Goal: Task Accomplishment & Management: Use online tool/utility

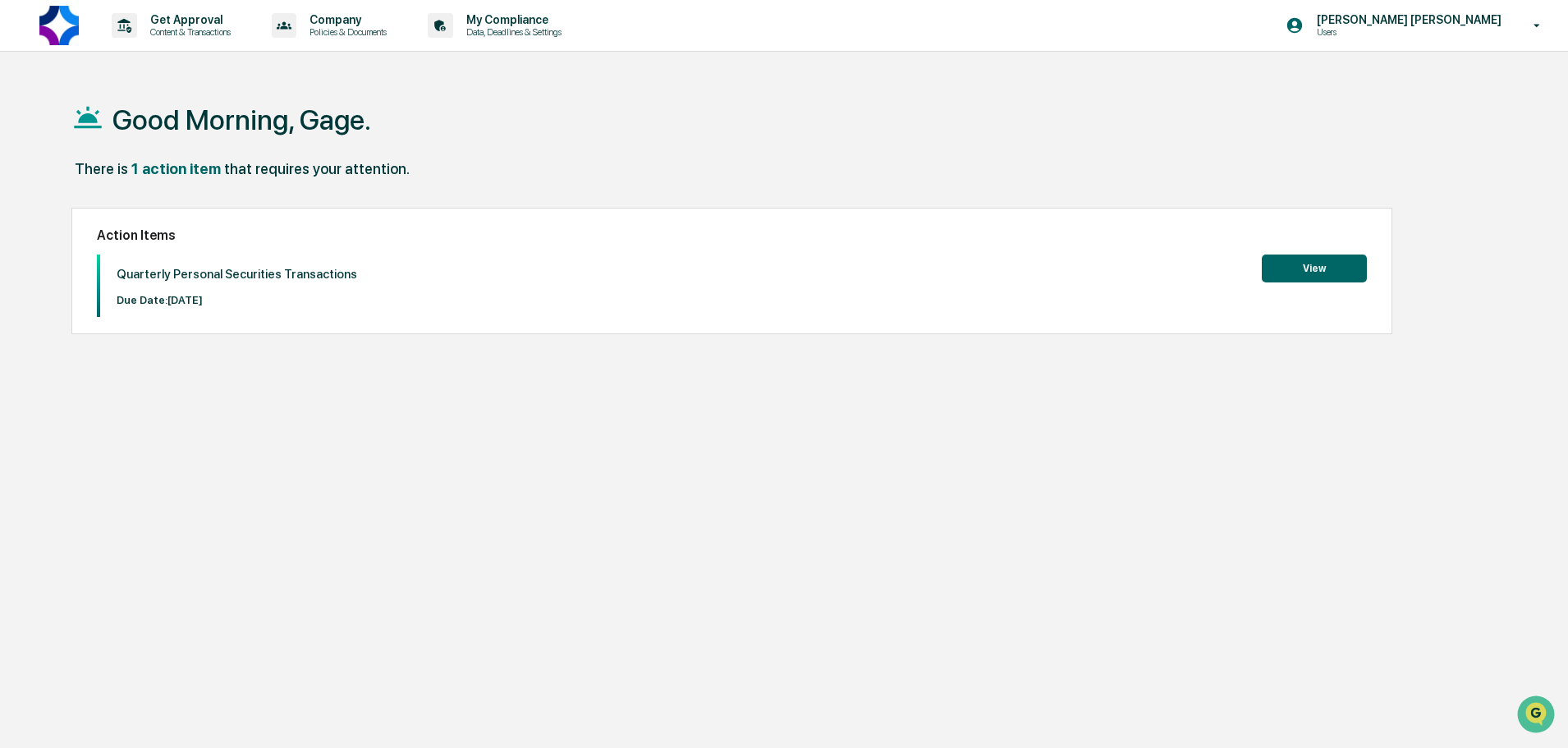
click at [1332, 275] on button "View" at bounding box center [1314, 269] width 105 height 28
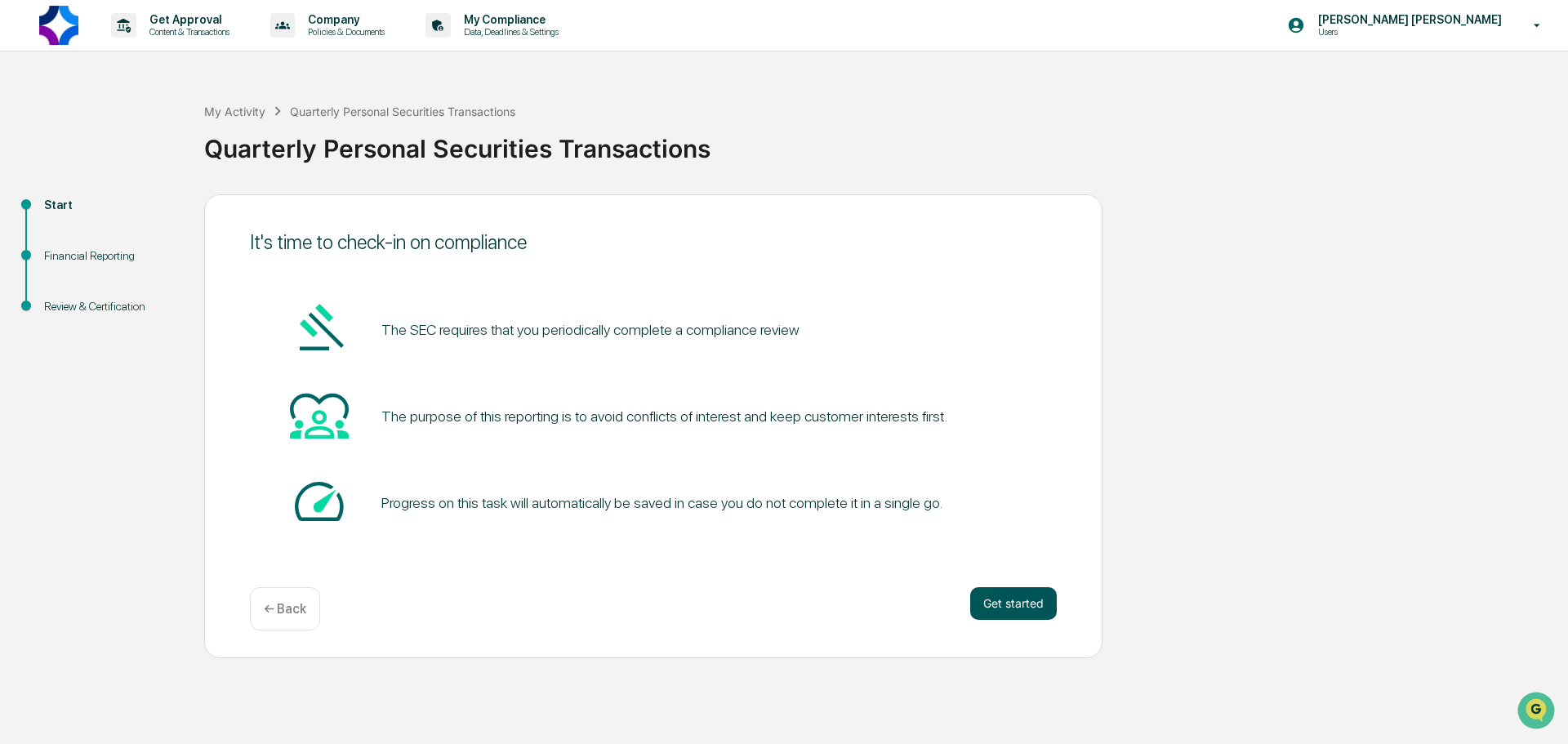
click at [999, 612] on button "Get started" at bounding box center [1013, 604] width 86 height 33
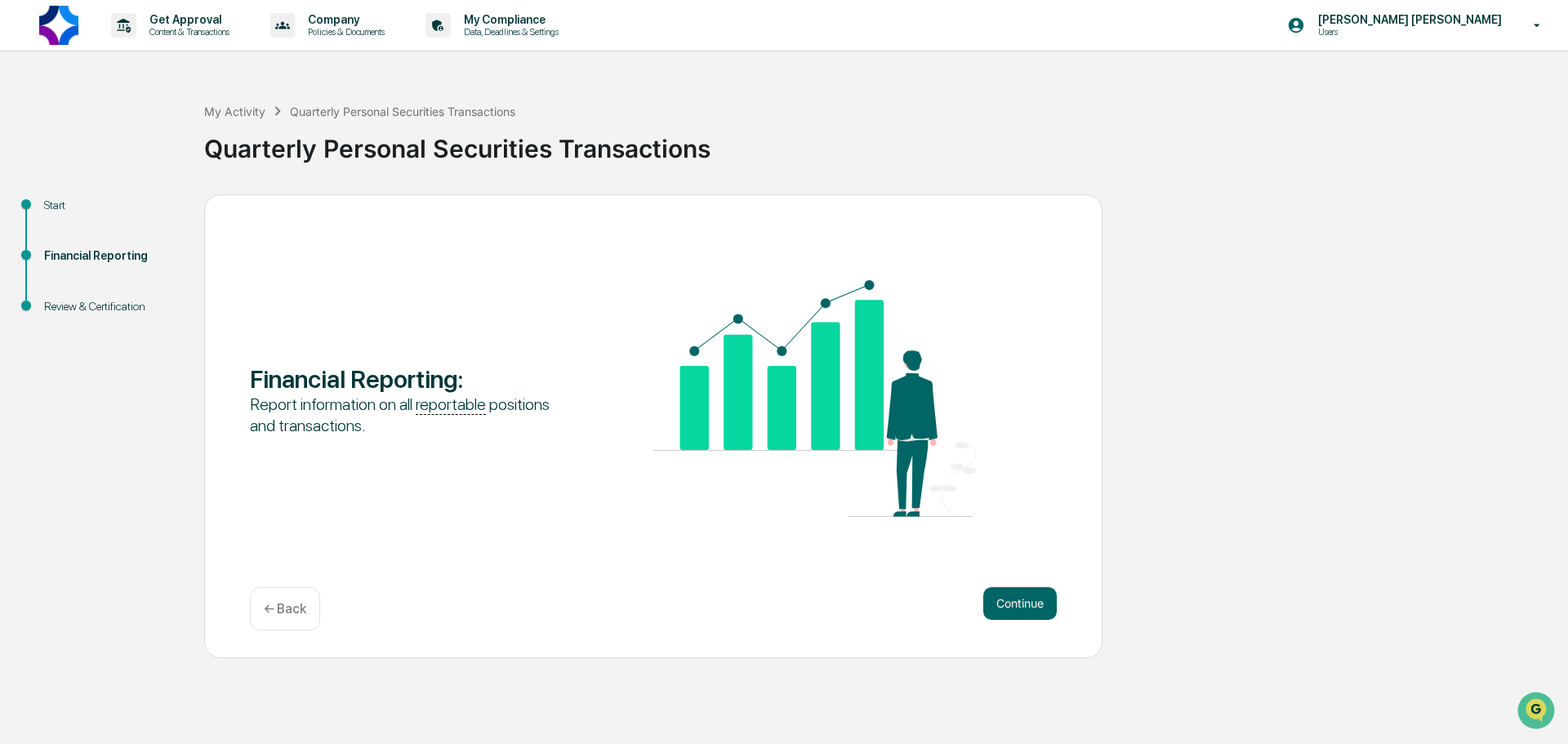
click at [999, 612] on button "Continue" at bounding box center [1020, 604] width 74 height 33
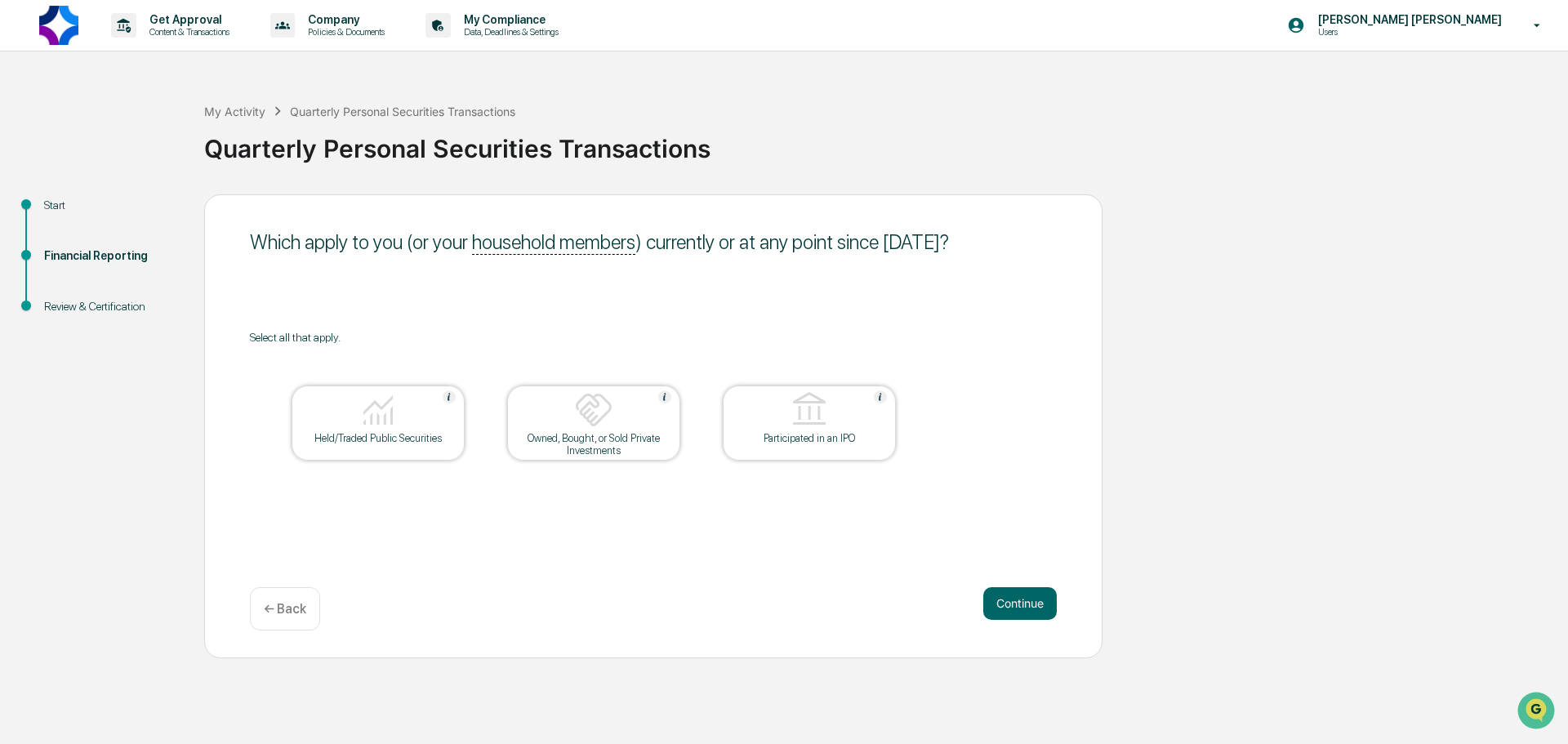
click at [571, 429] on div at bounding box center [593, 411] width 164 height 42
click at [378, 428] on img at bounding box center [379, 410] width 39 height 39
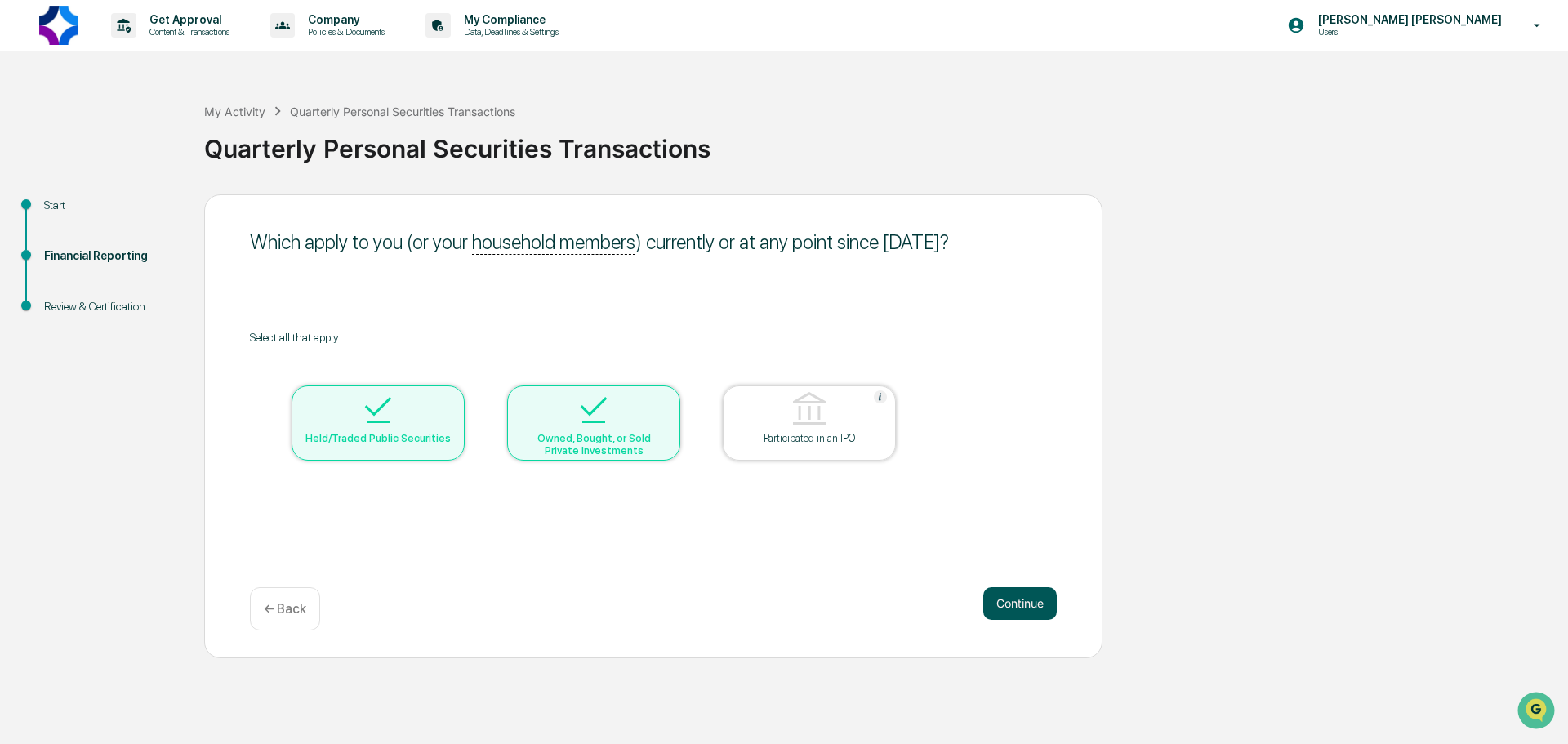
click at [1011, 604] on button "Continue" at bounding box center [1020, 604] width 74 height 33
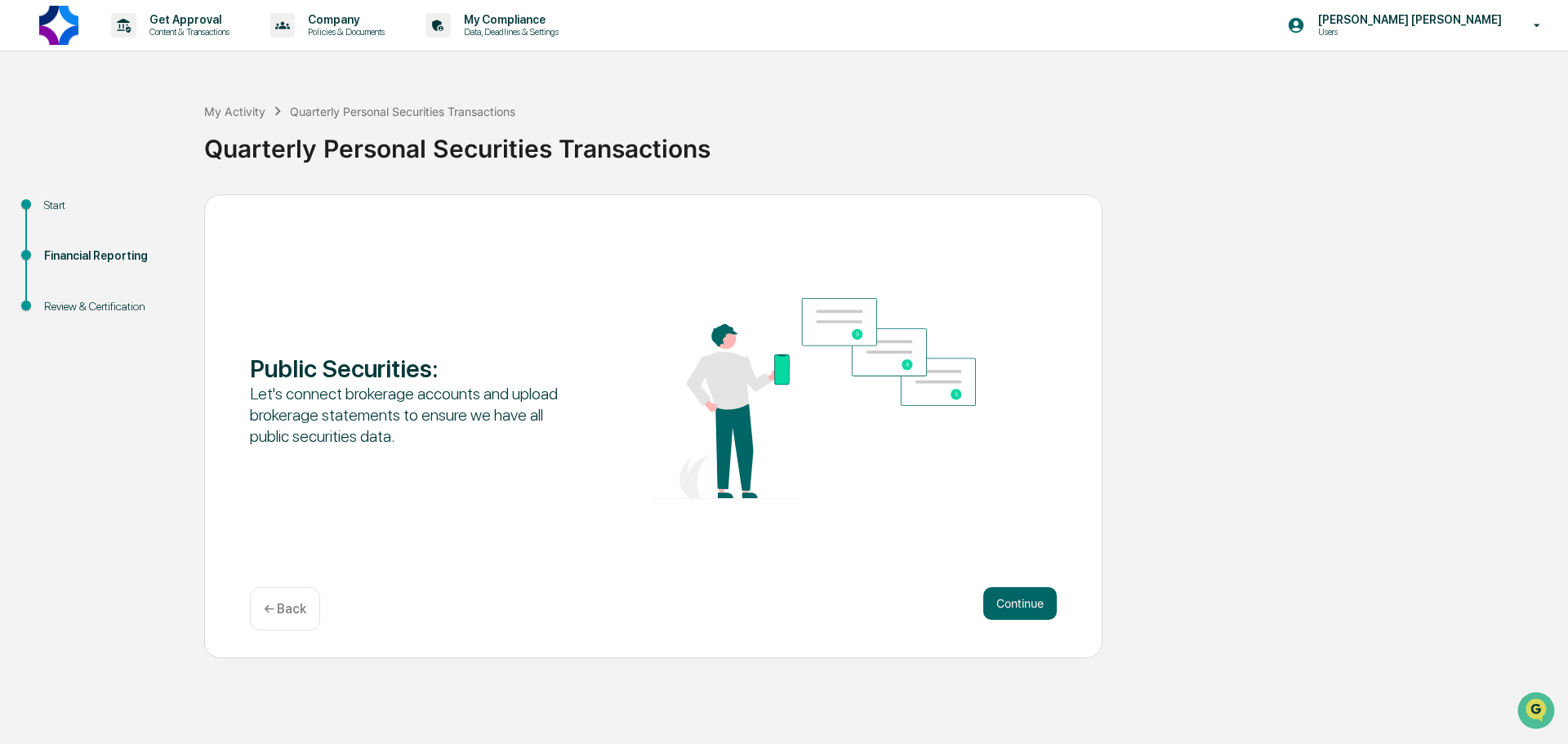
click at [1011, 604] on button "Continue" at bounding box center [1020, 604] width 74 height 33
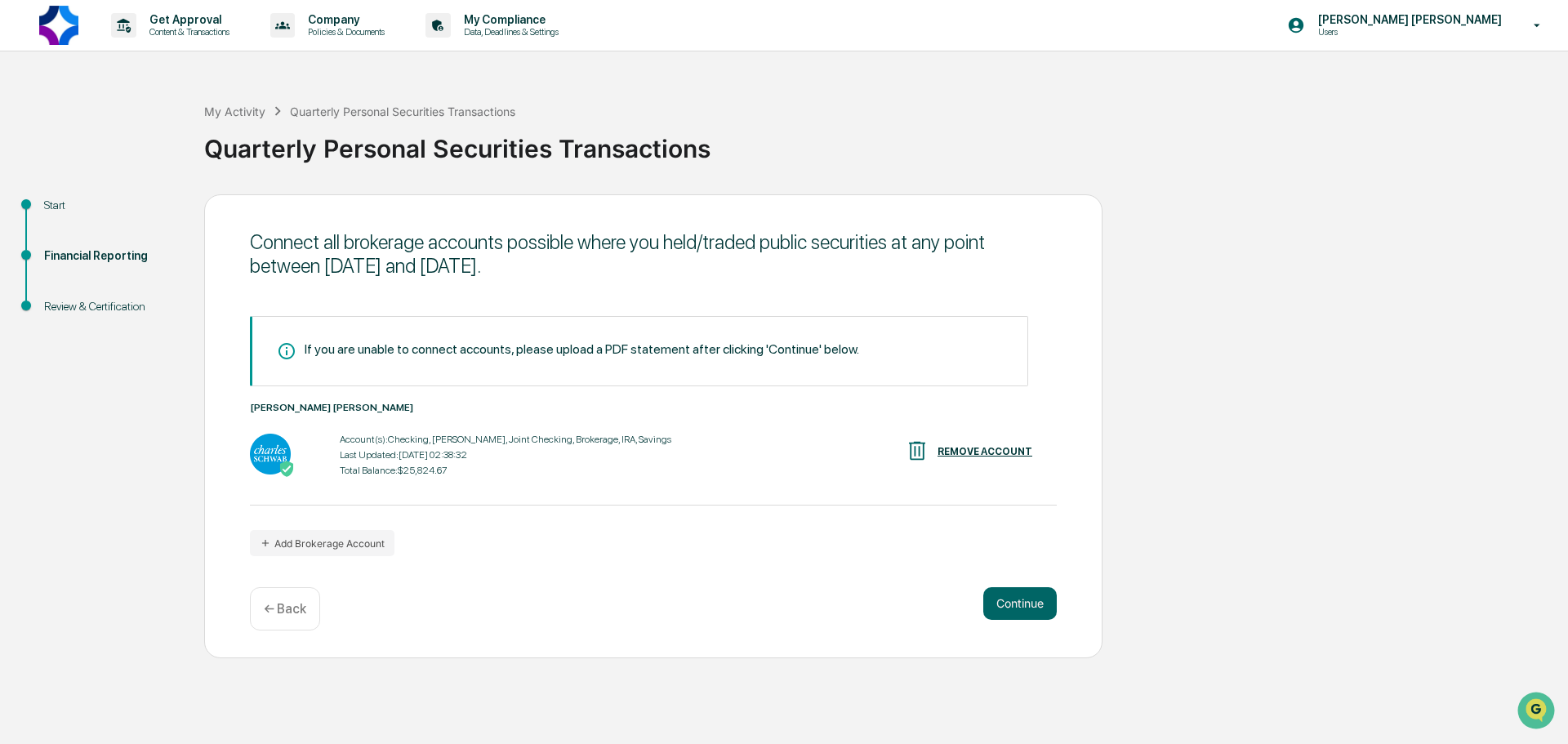
click at [1011, 604] on button "Continue" at bounding box center [1020, 604] width 74 height 33
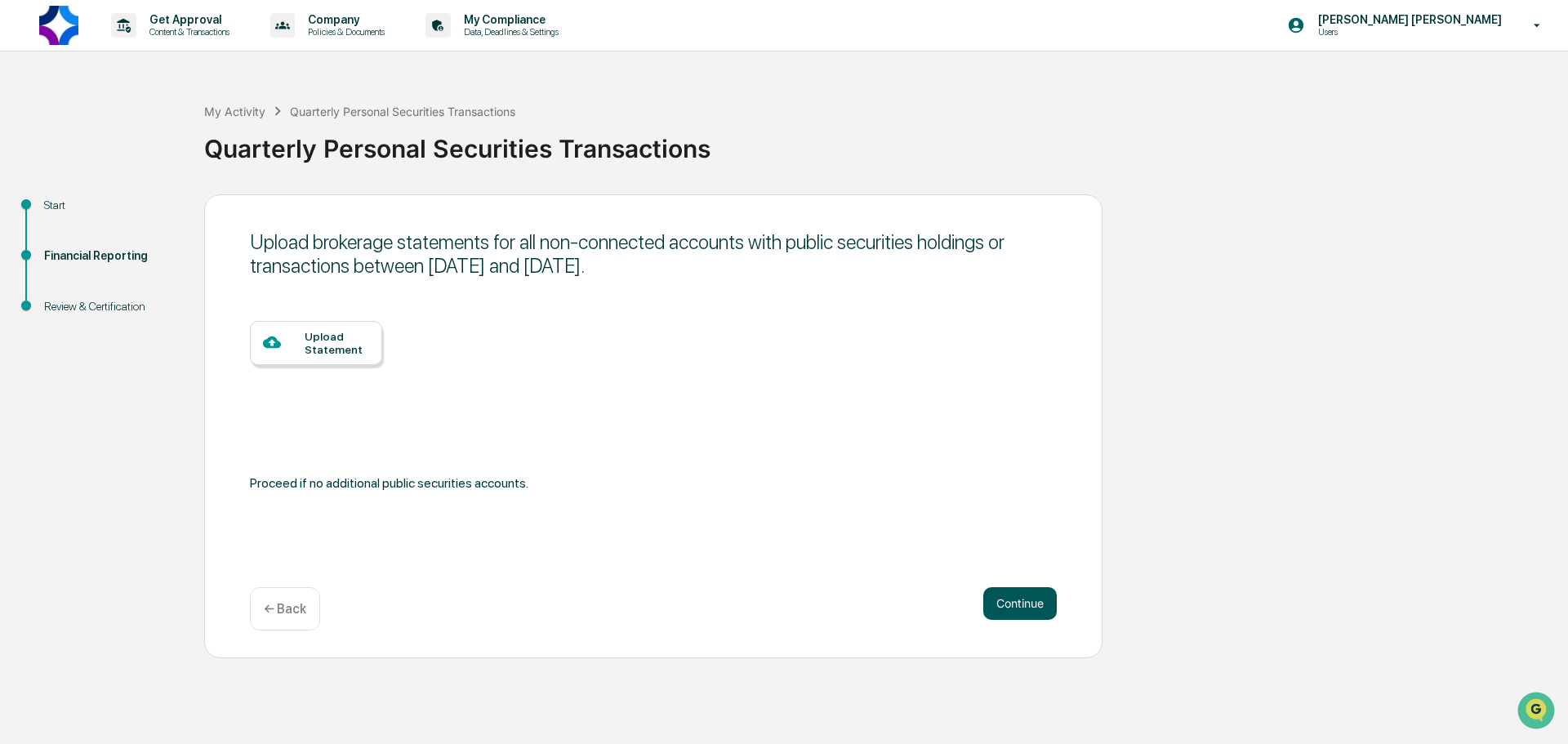
click at [1001, 609] on button "Continue" at bounding box center [1020, 604] width 74 height 33
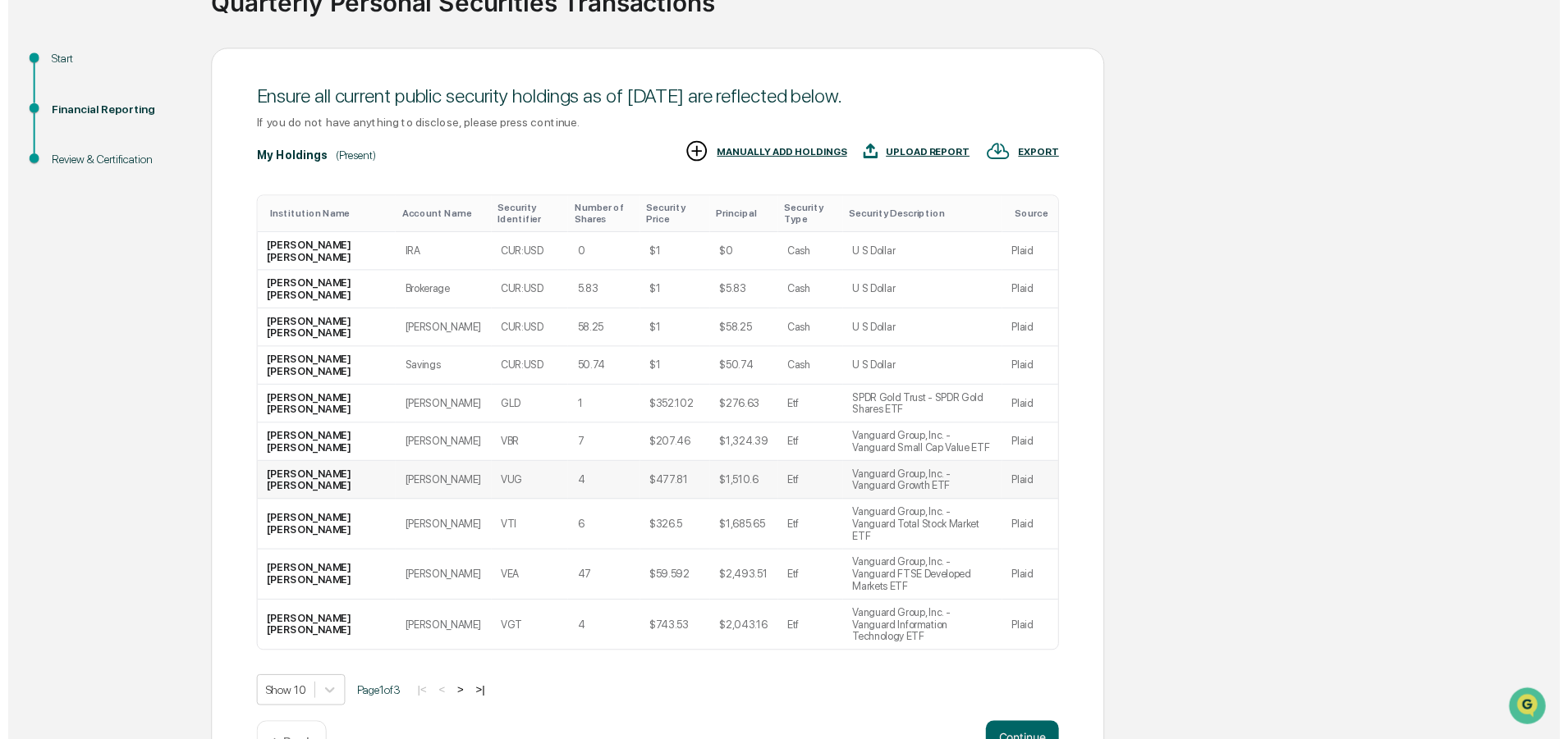
scroll to position [163, 0]
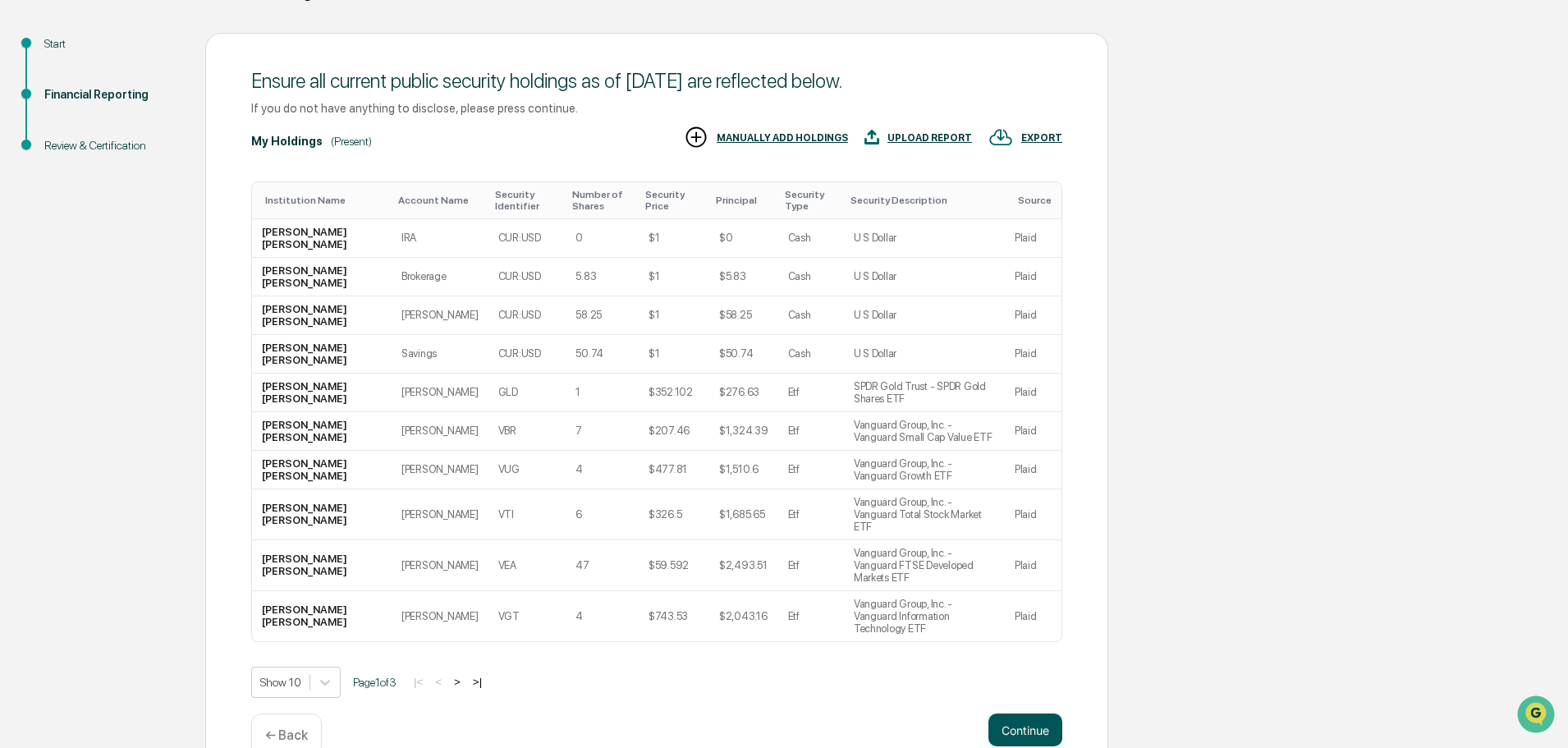
click at [1004, 714] on button "Continue" at bounding box center [1025, 730] width 74 height 33
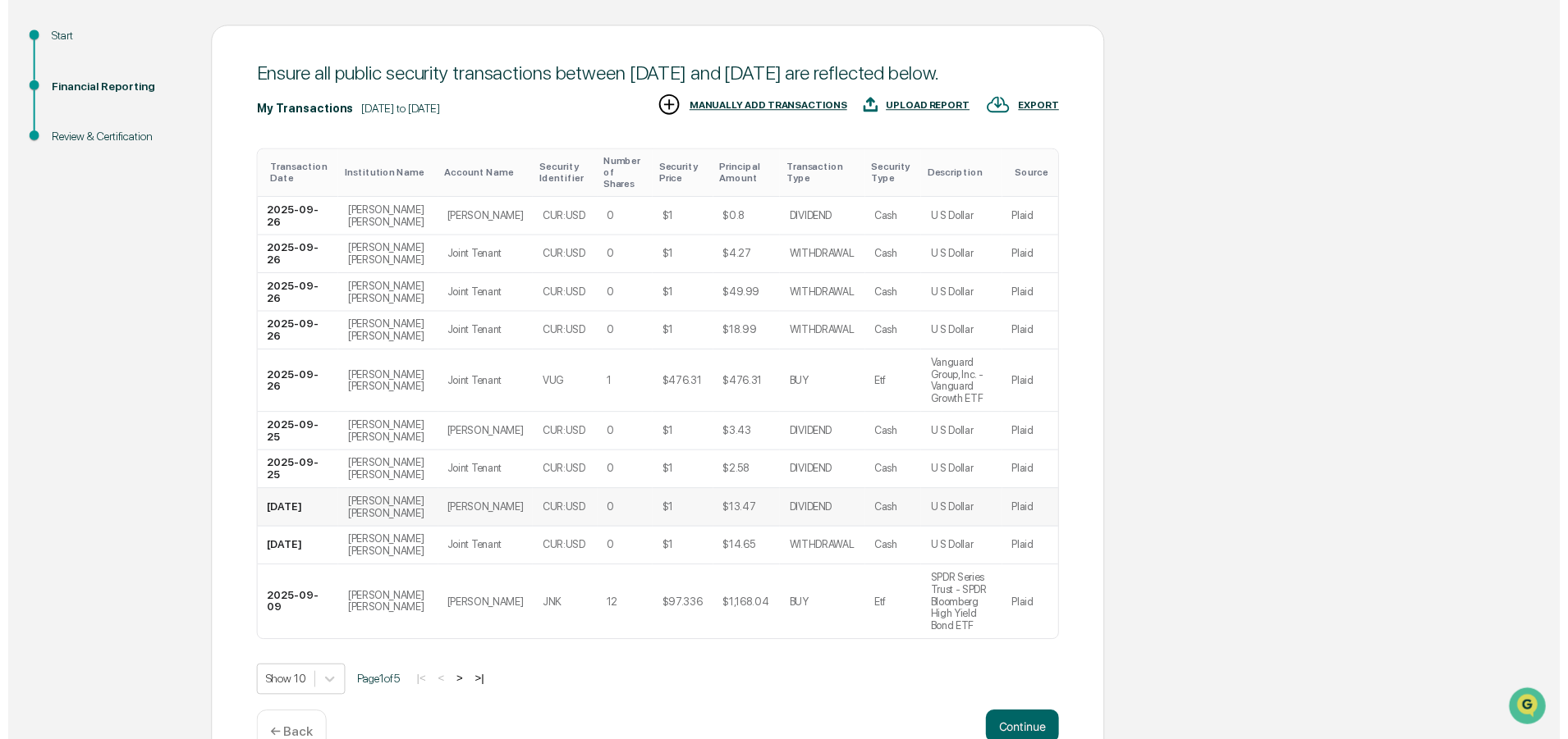
scroll to position [175, 0]
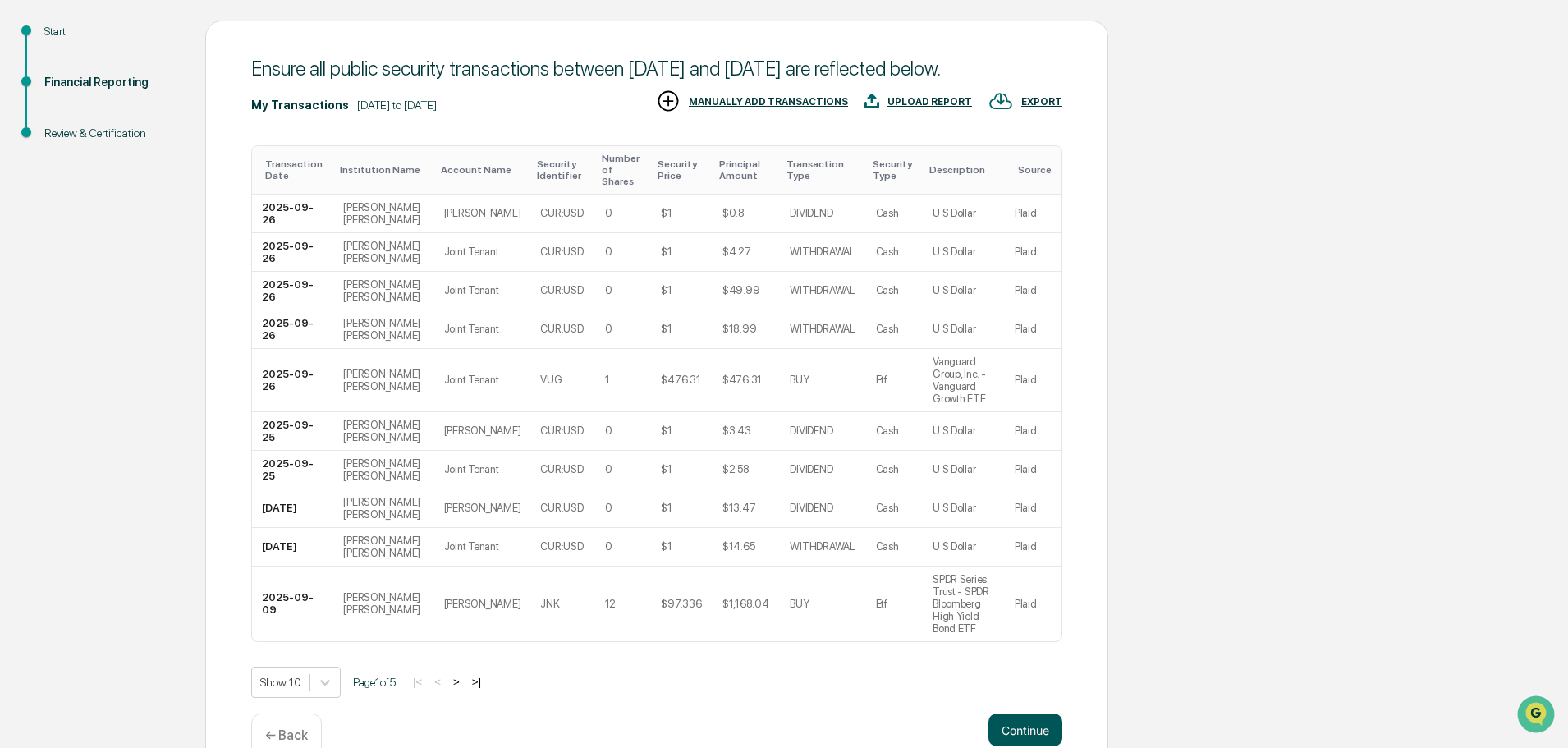
click at [1026, 714] on button "Continue" at bounding box center [1025, 730] width 74 height 33
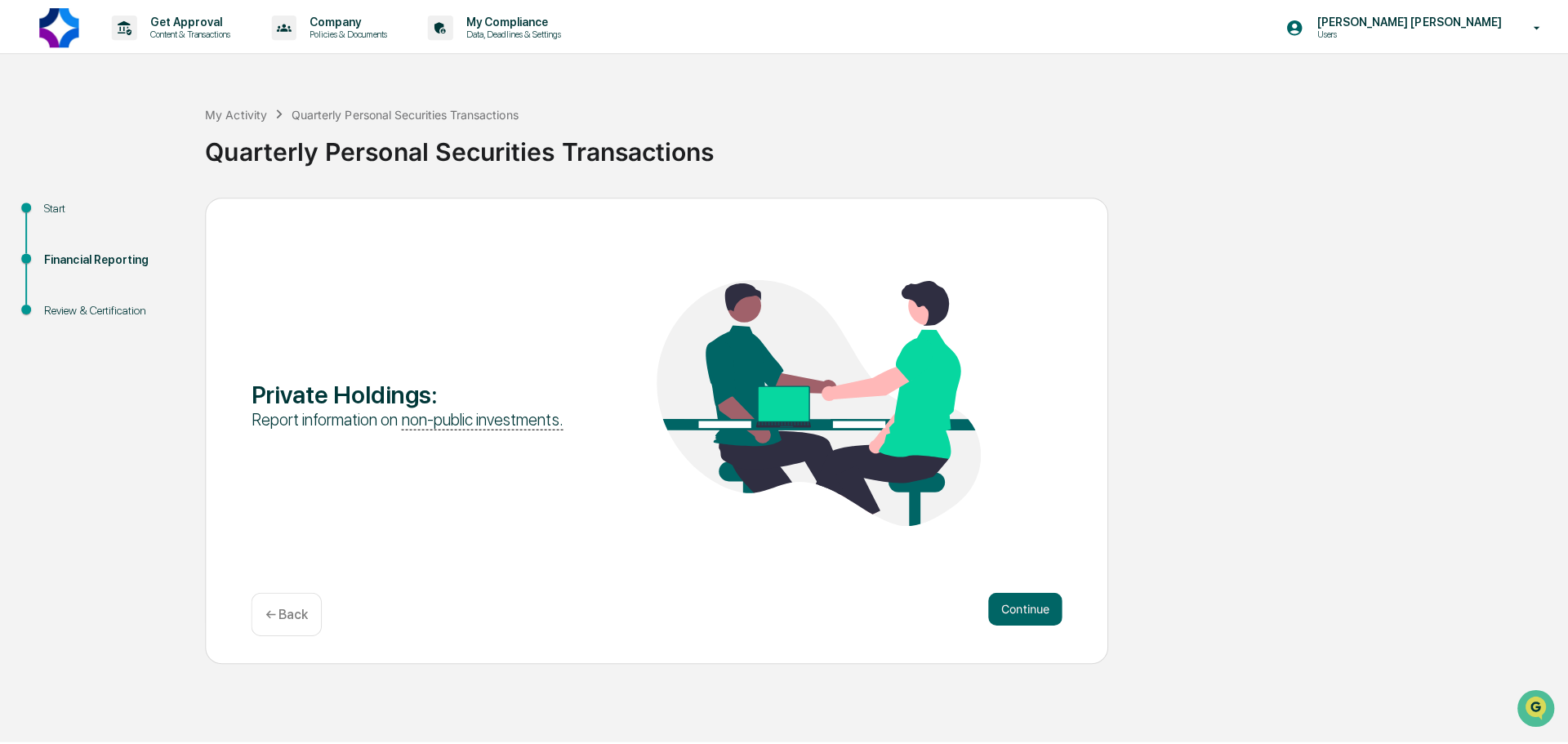
scroll to position [0, 0]
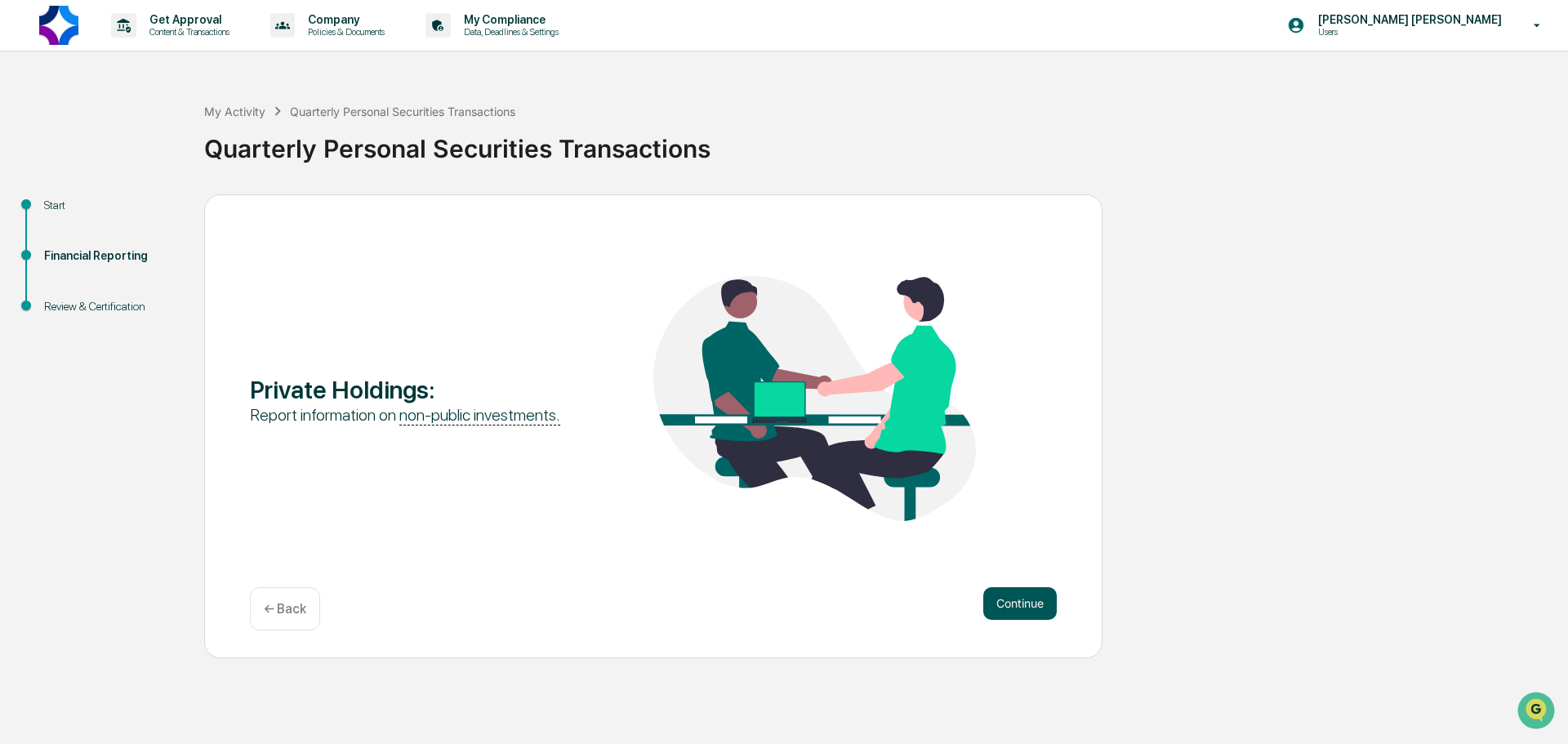
click at [1003, 604] on button "Continue" at bounding box center [1020, 604] width 74 height 33
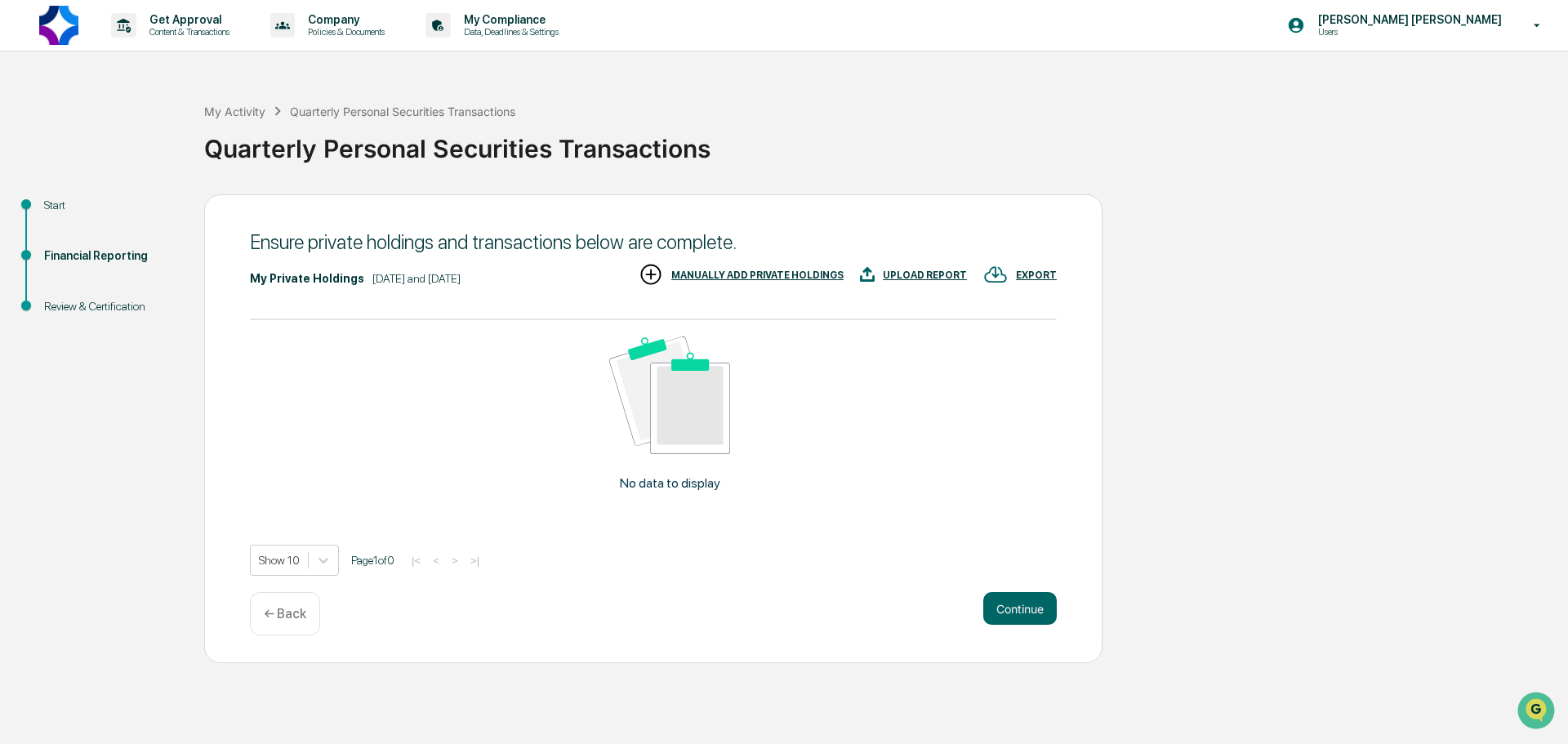
click at [735, 272] on div "MANUALLY ADD PRIVATE HOLDINGS" at bounding box center [757, 275] width 172 height 11
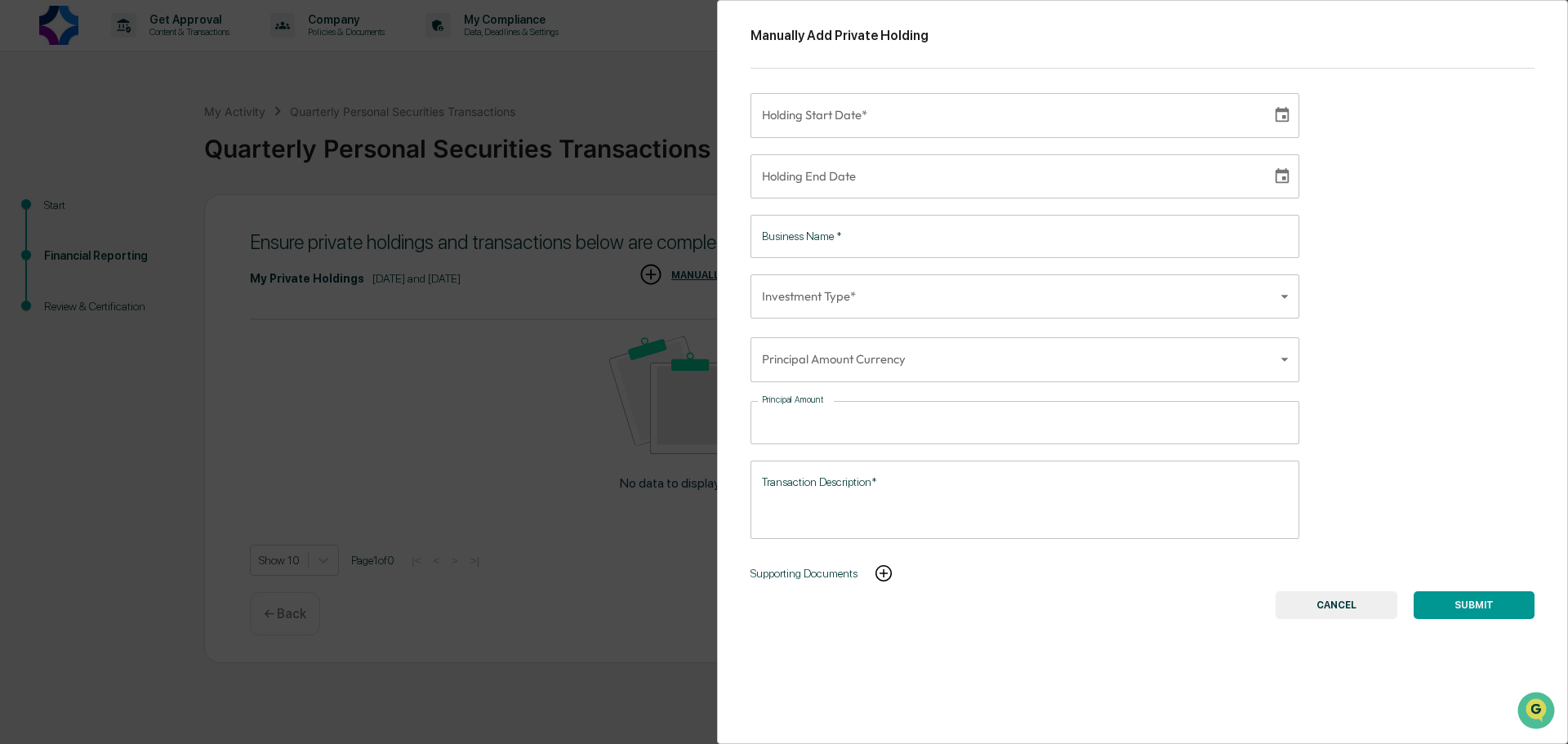
click at [633, 301] on div "Manually Add Private Holding Holding Start Date* Holding Start Date* Holding En…" at bounding box center [784, 372] width 1568 height 744
